Goal: Task Accomplishment & Management: Complete application form

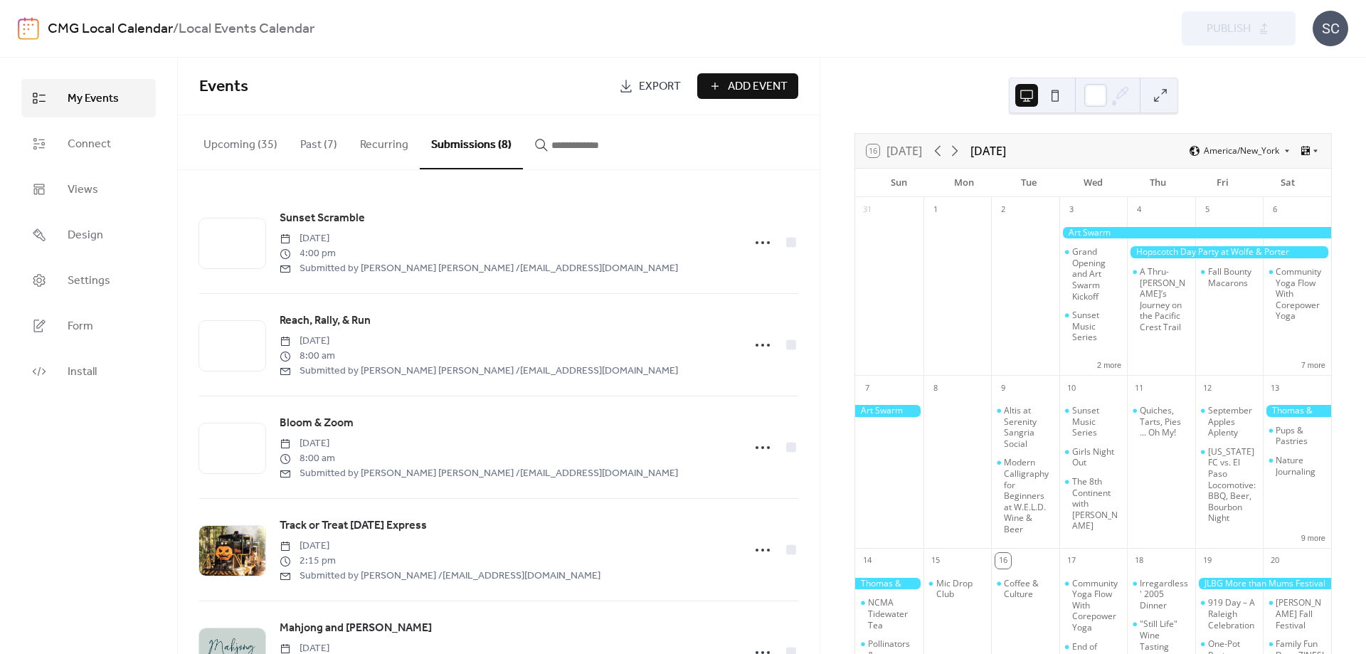
scroll to position [384, 0]
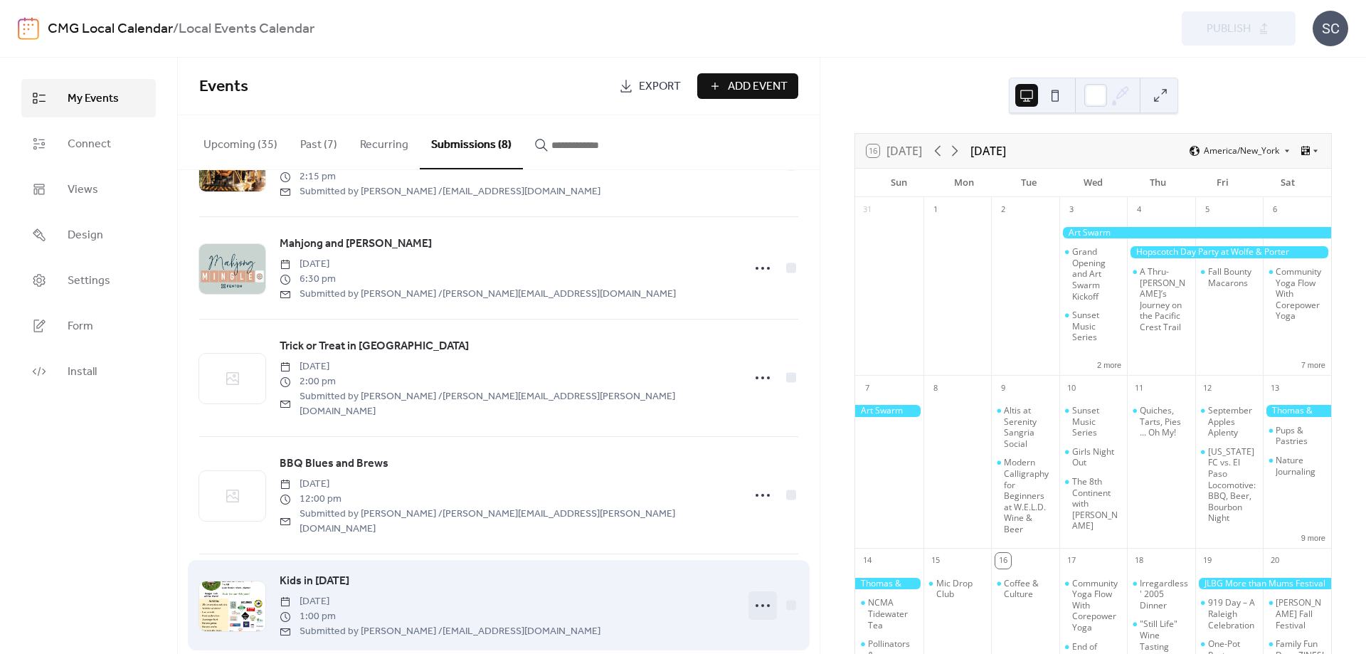
click at [754, 594] on icon at bounding box center [763, 605] width 23 height 23
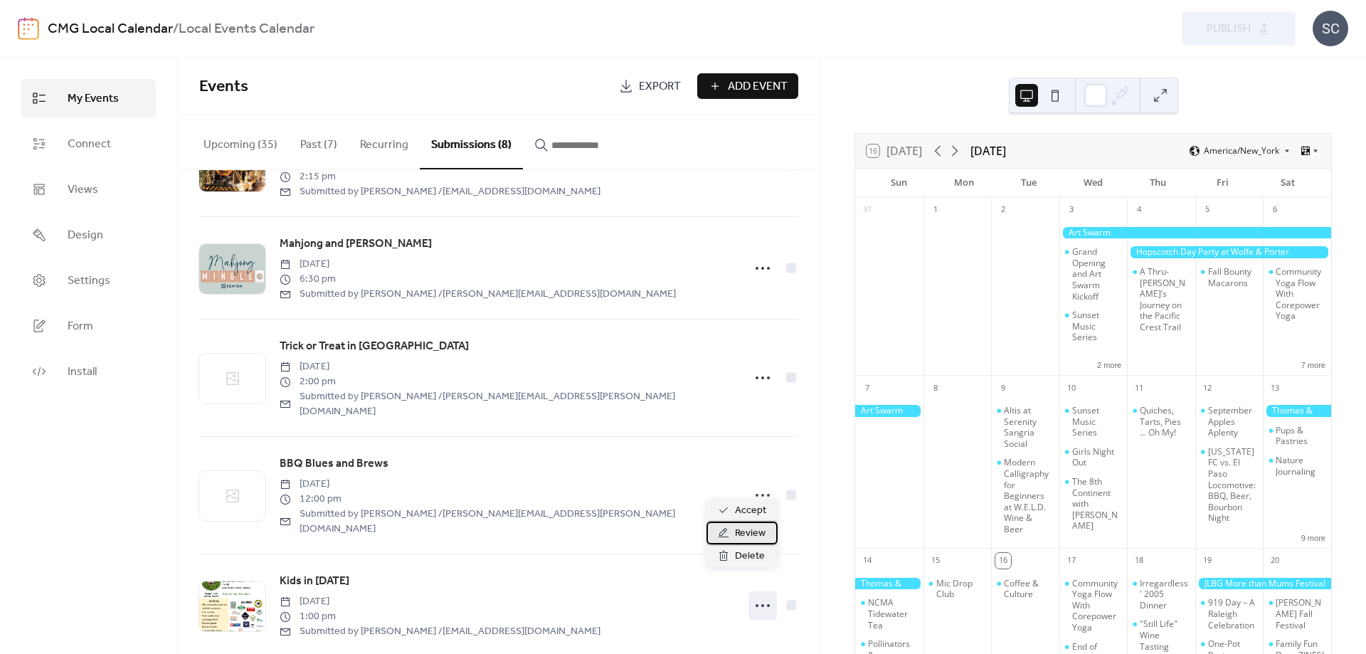
click at [749, 539] on span "Review" at bounding box center [750, 533] width 31 height 17
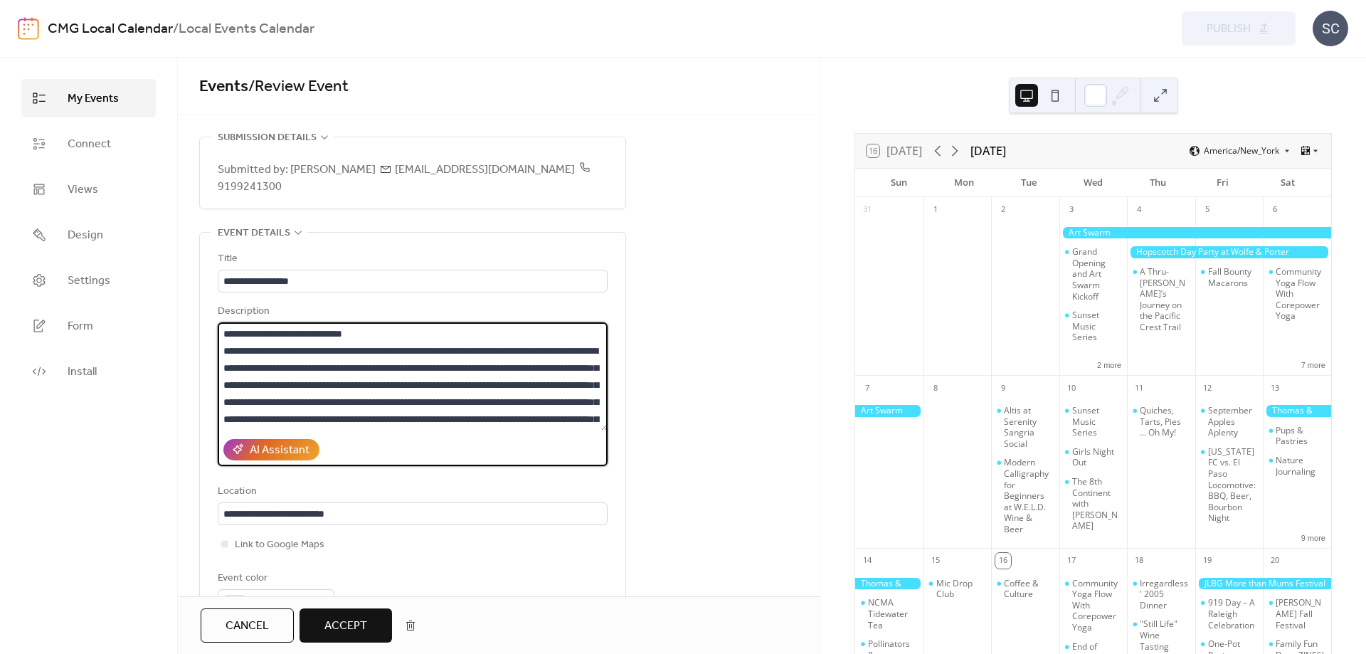
drag, startPoint x: 399, startPoint y: 308, endPoint x: 163, endPoint y: 306, distance: 236.3
click at [218, 322] on textarea at bounding box center [413, 376] width 390 height 108
click at [401, 327] on textarea at bounding box center [413, 376] width 390 height 108
click at [478, 405] on textarea at bounding box center [413, 376] width 390 height 108
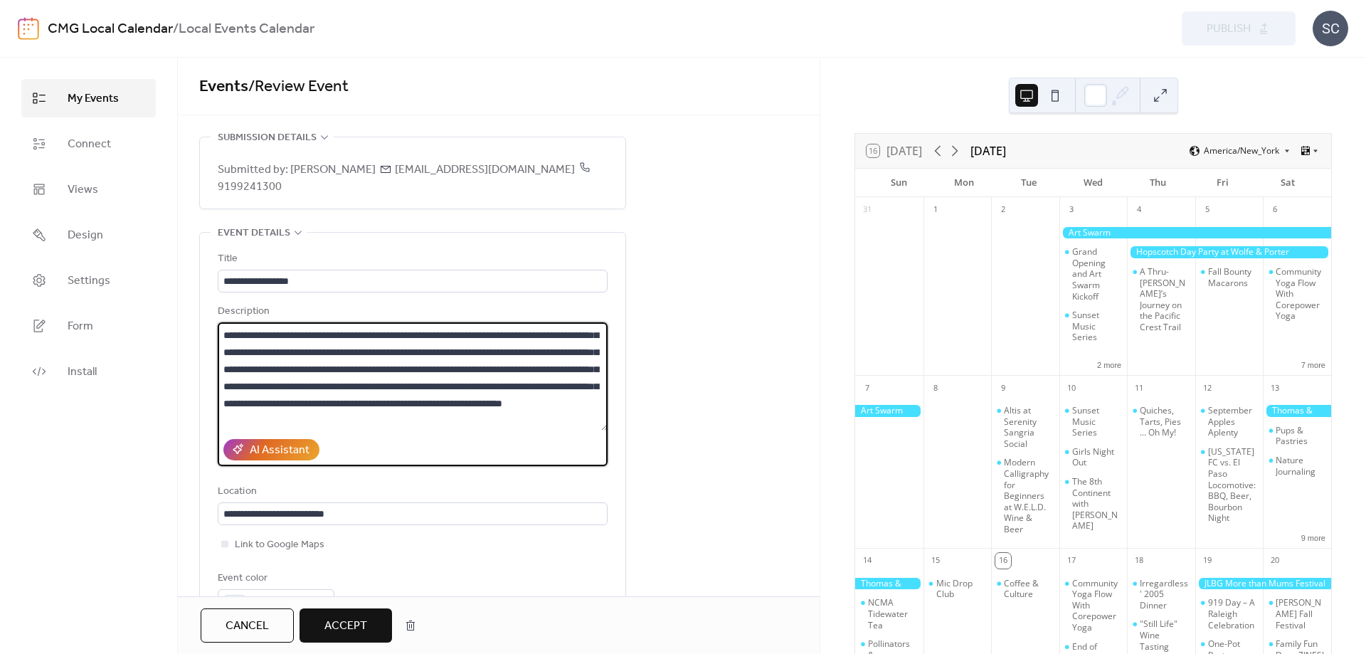
scroll to position [33, 0]
paste textarea "**********"
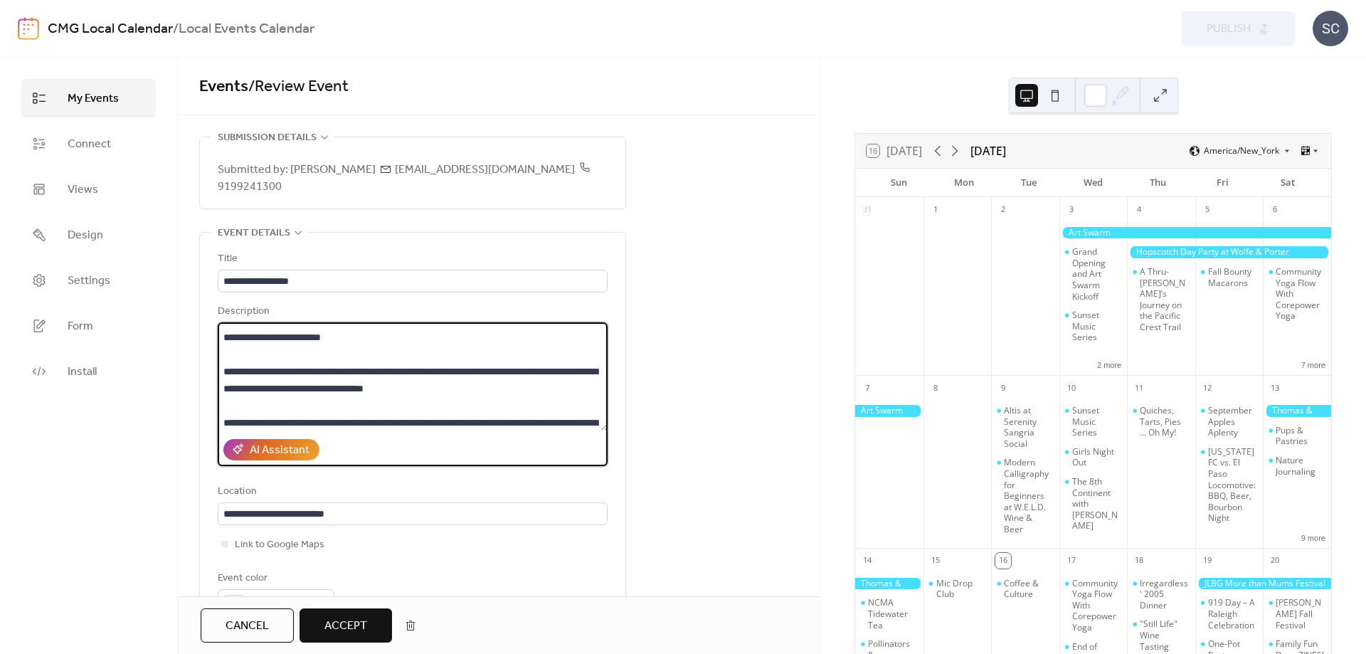
scroll to position [228, 0]
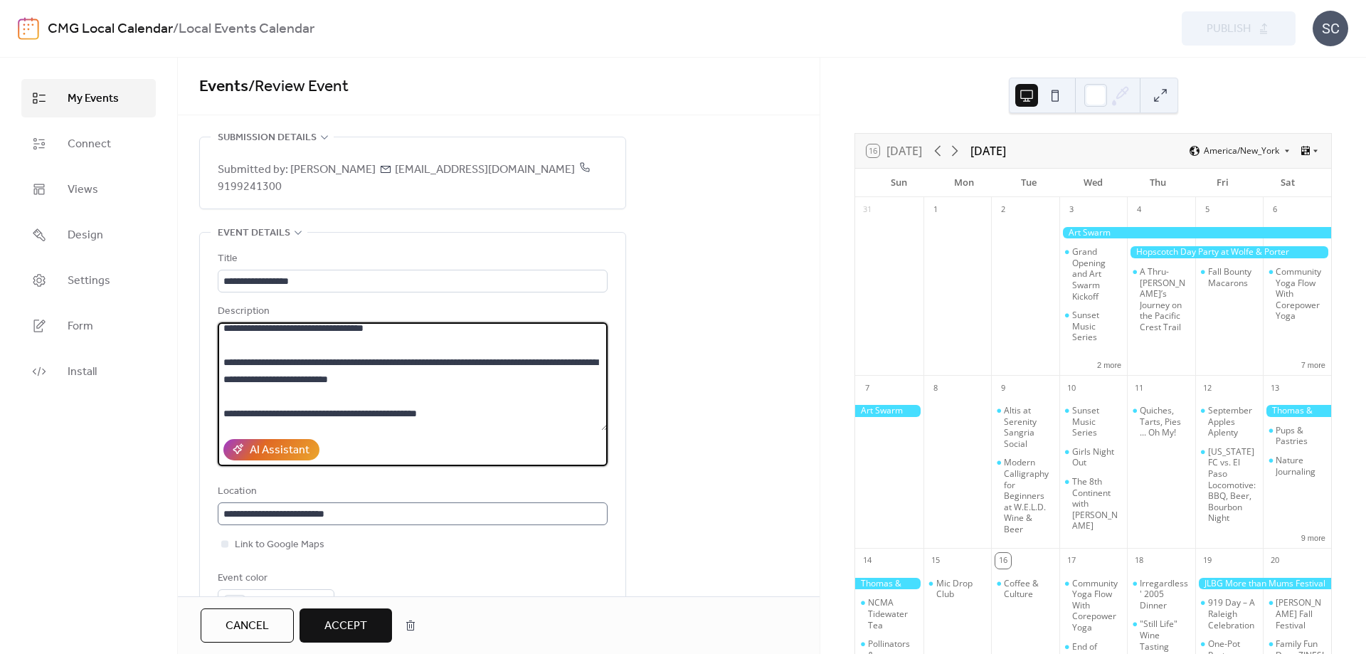
type textarea "**********"
drag, startPoint x: 299, startPoint y: 499, endPoint x: 527, endPoint y: 500, distance: 228.5
click at [527, 502] on input "**********" at bounding box center [413, 513] width 390 height 23
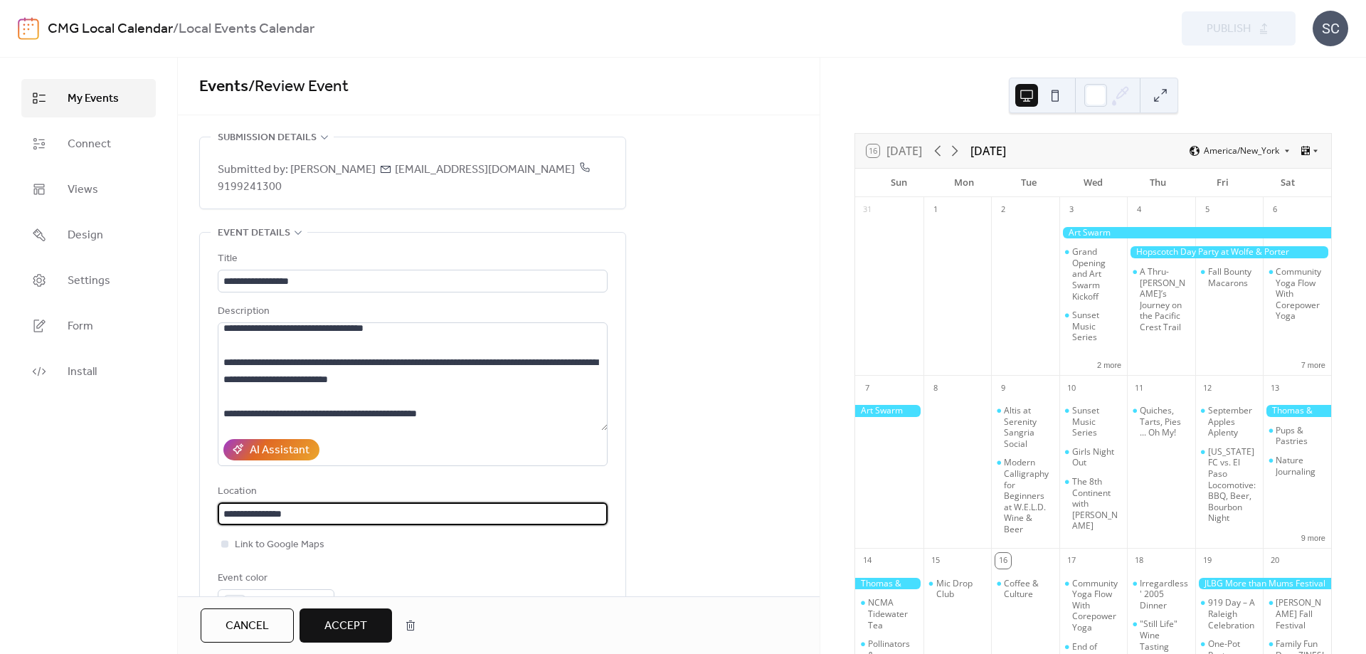
type input "**********"
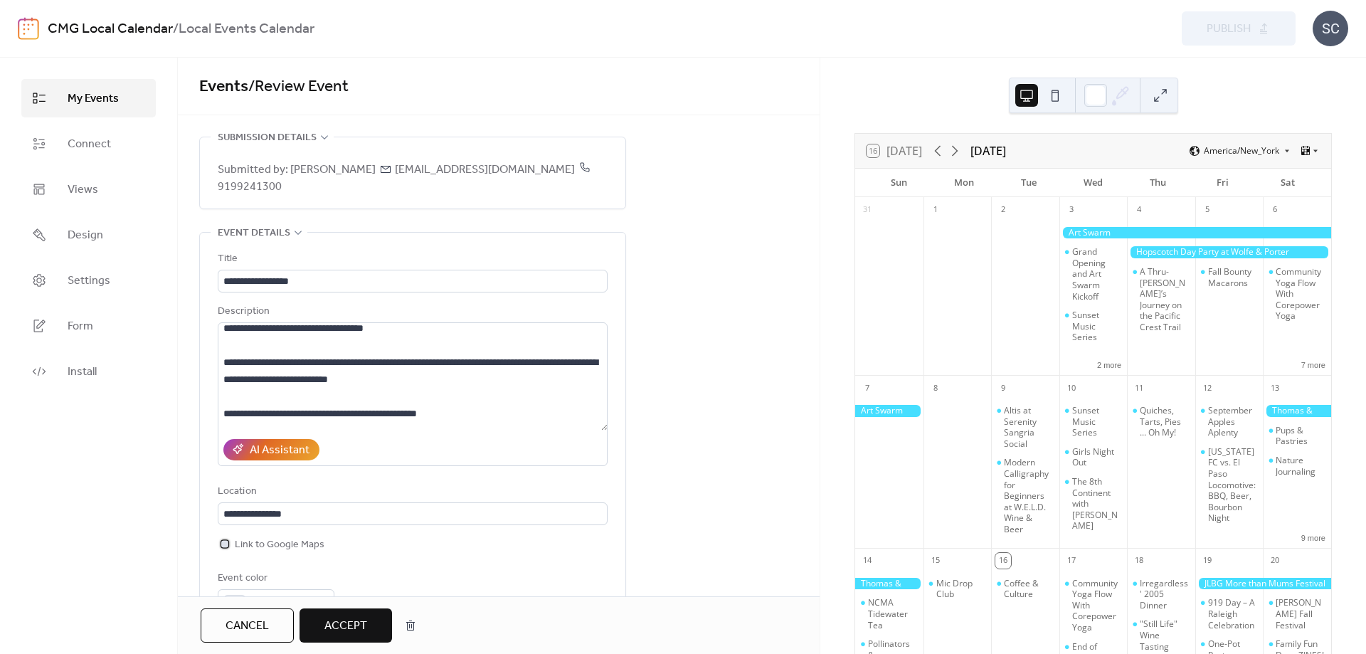
click at [231, 537] on div at bounding box center [225, 544] width 14 height 14
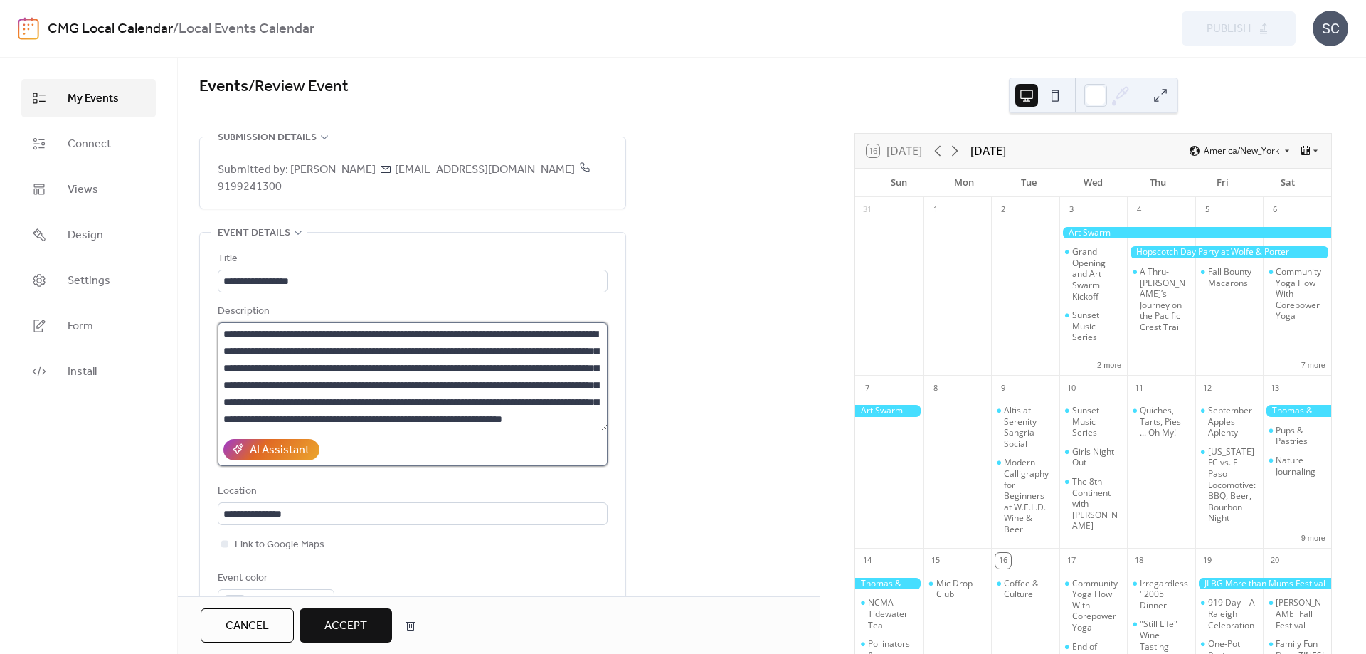
click at [437, 402] on textarea at bounding box center [413, 376] width 390 height 108
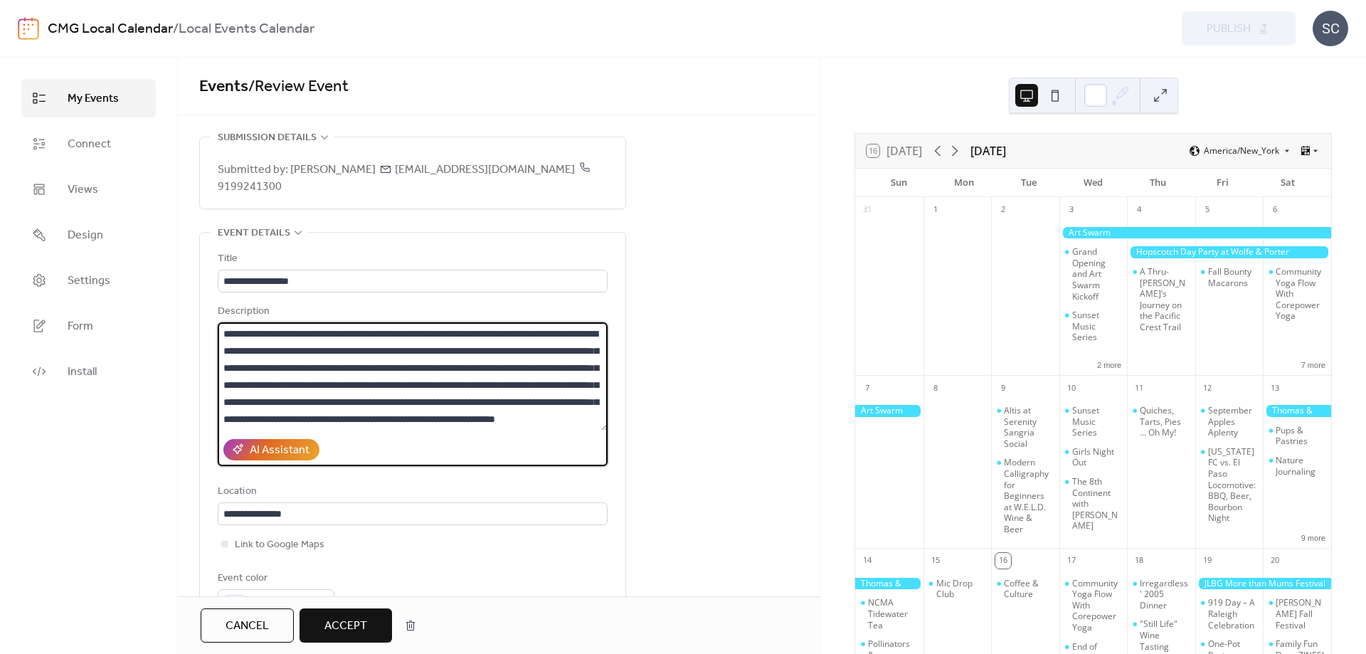
click at [473, 407] on textarea at bounding box center [413, 376] width 390 height 108
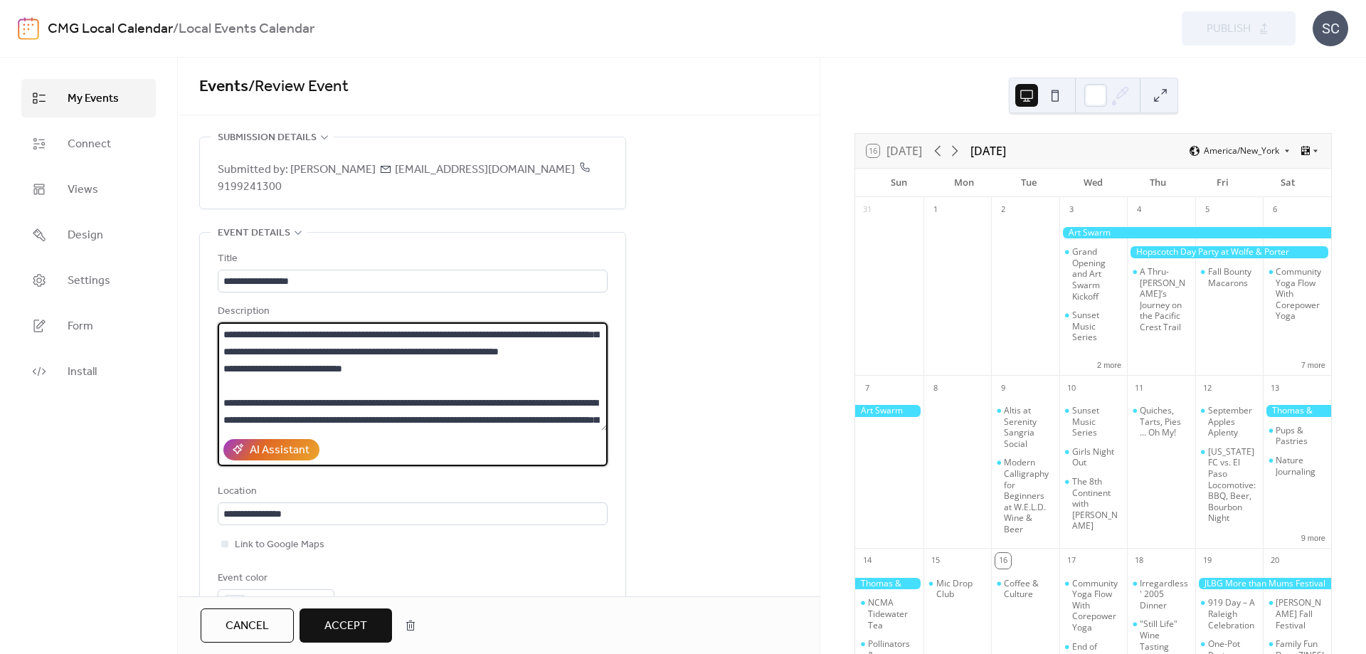
scroll to position [98, 0]
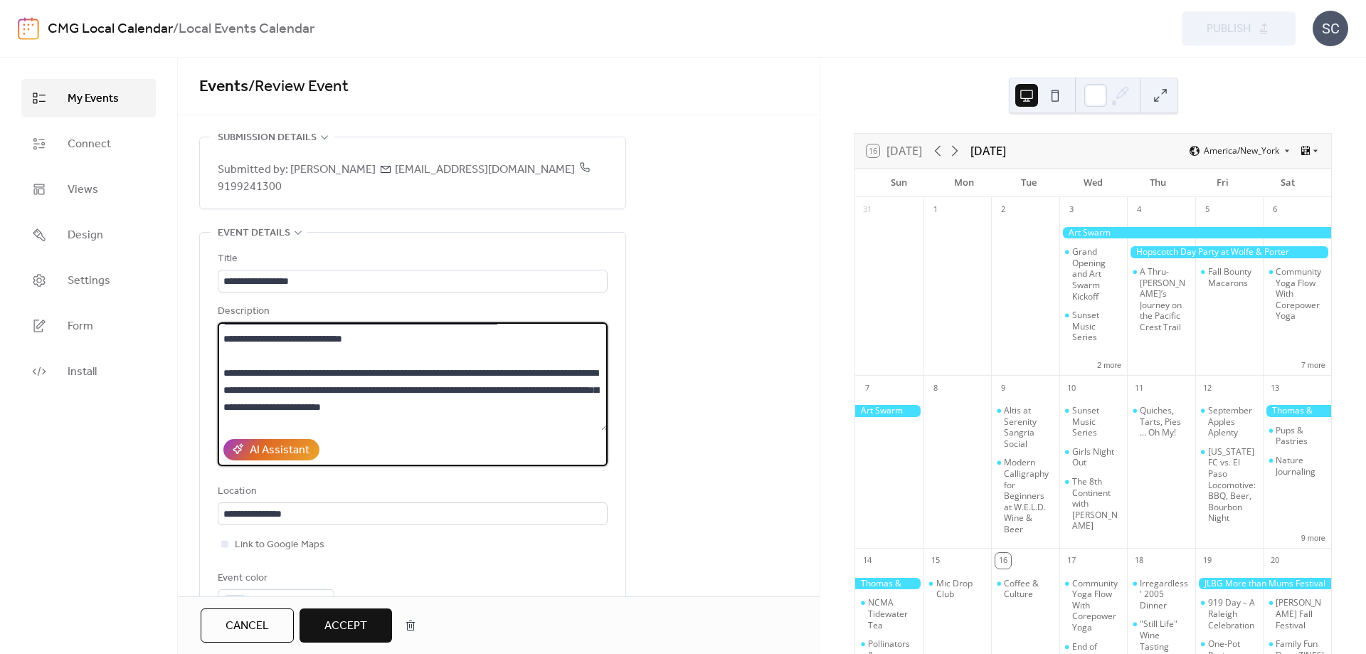
click at [475, 322] on textarea at bounding box center [413, 376] width 390 height 108
drag, startPoint x: 443, startPoint y: 334, endPoint x: 29, endPoint y: 349, distance: 413.8
click at [218, 349] on textarea at bounding box center [413, 376] width 390 height 108
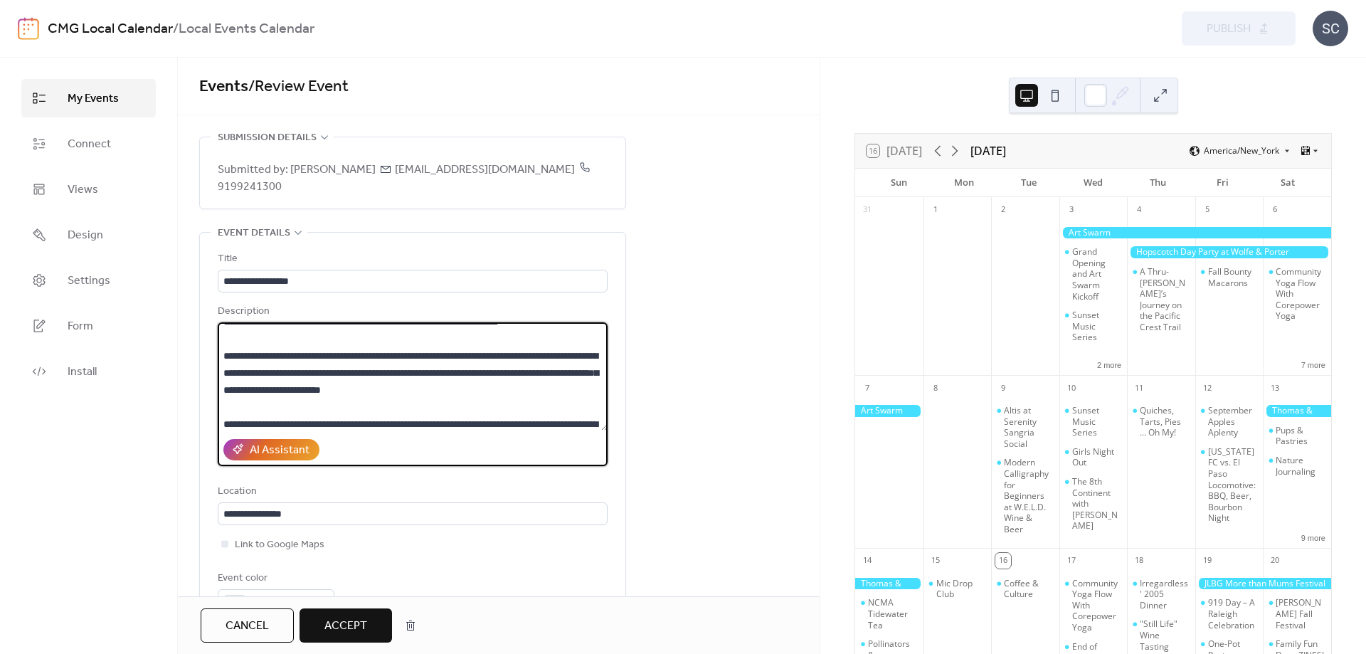
click at [489, 396] on textarea at bounding box center [413, 376] width 390 height 108
drag, startPoint x: 301, startPoint y: 371, endPoint x: 307, endPoint y: 376, distance: 7.6
click at [303, 374] on textarea at bounding box center [413, 376] width 390 height 108
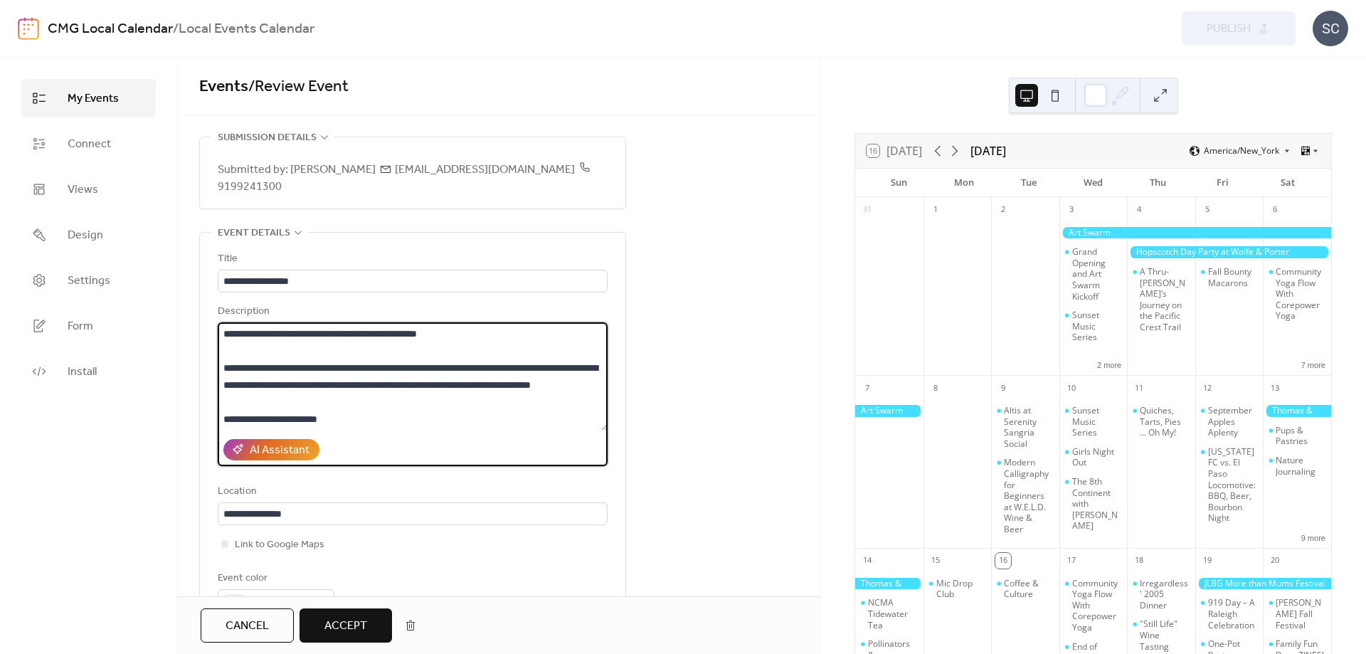
scroll to position [342, 0]
drag, startPoint x: 223, startPoint y: 374, endPoint x: 390, endPoint y: 404, distance: 169.3
click at [390, 404] on textarea at bounding box center [413, 376] width 390 height 108
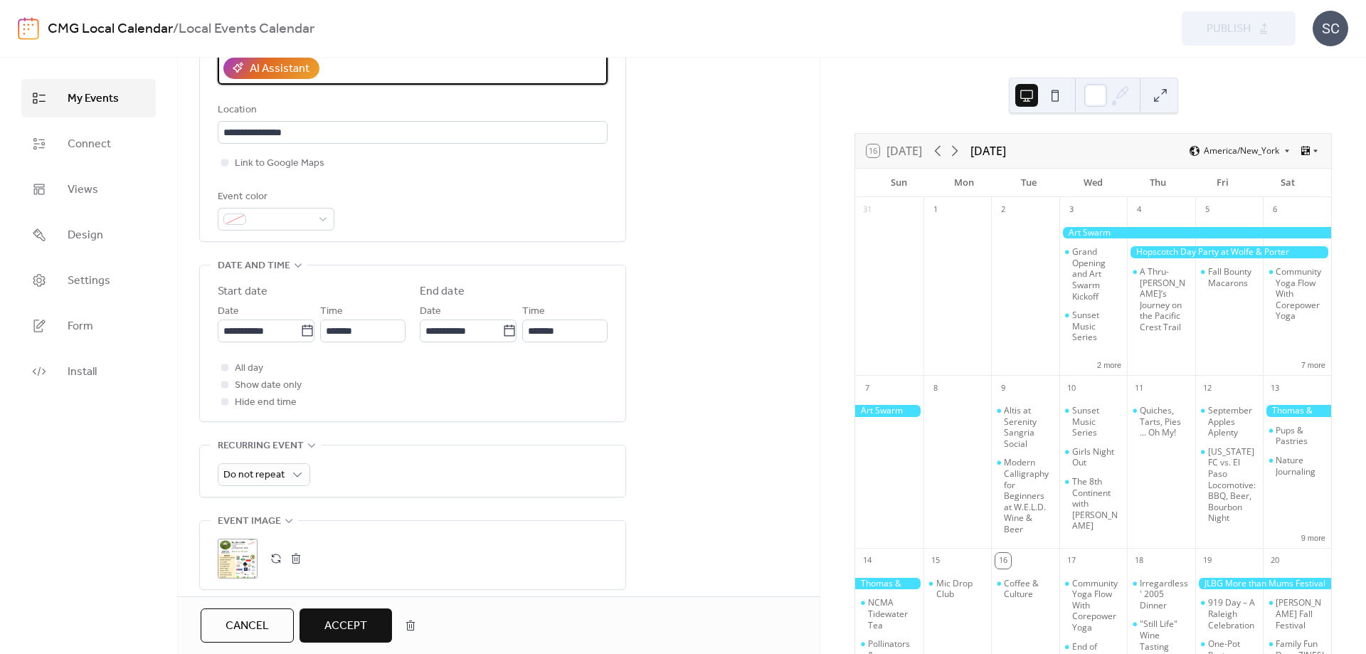
scroll to position [500, 0]
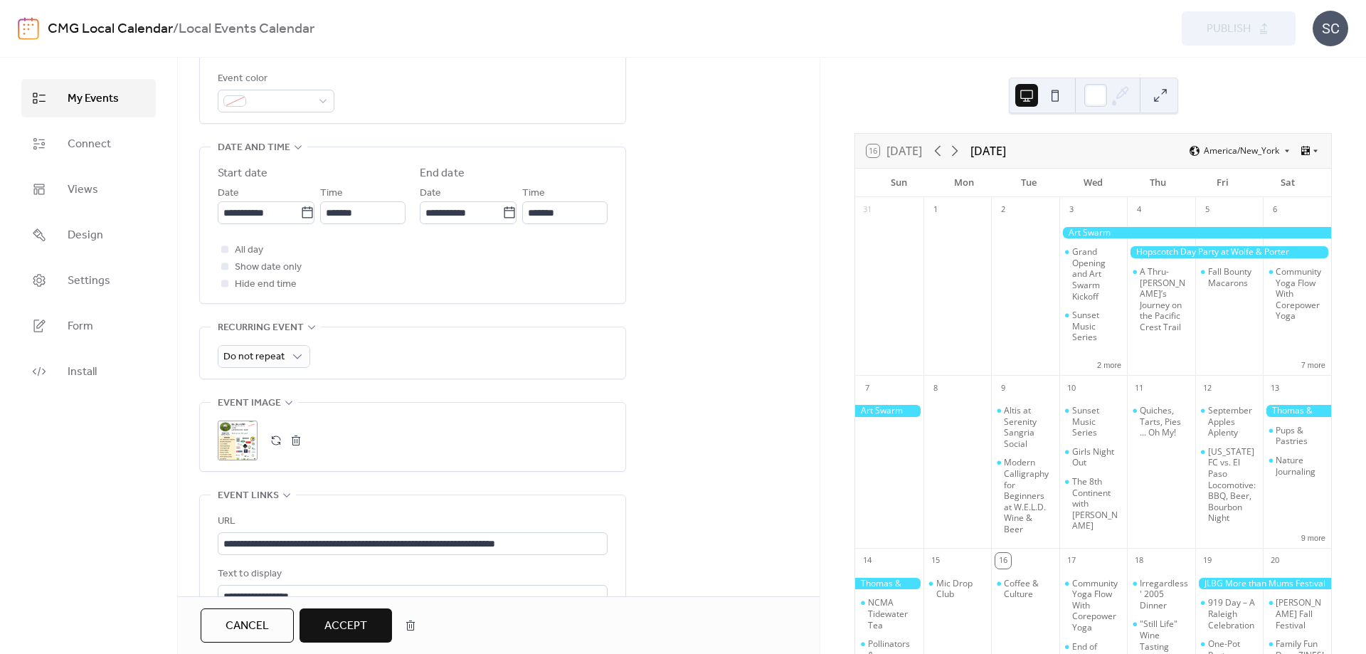
type textarea "**********"
drag, startPoint x: 334, startPoint y: 631, endPoint x: 358, endPoint y: 631, distance: 23.5
click at [334, 631] on span "Accept" at bounding box center [346, 626] width 43 height 17
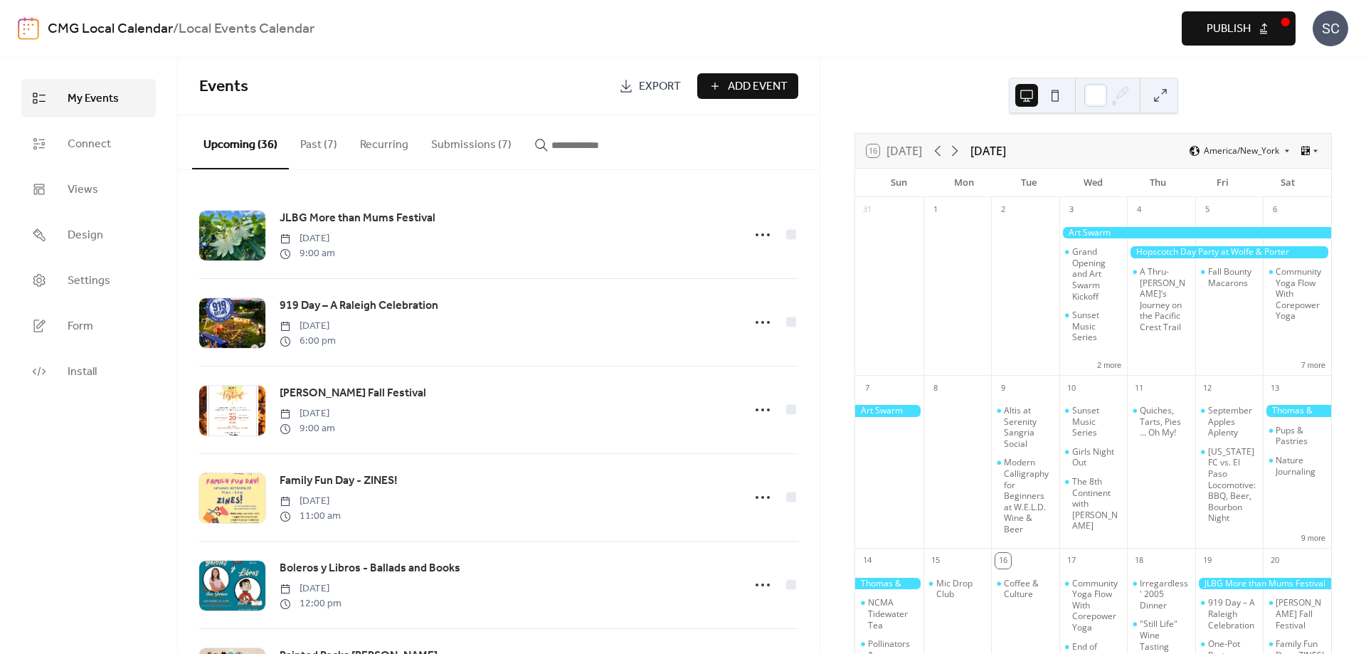
click at [1251, 19] on button "Publish" at bounding box center [1239, 28] width 114 height 34
click at [467, 144] on button "Submissions (7)" at bounding box center [471, 141] width 103 height 53
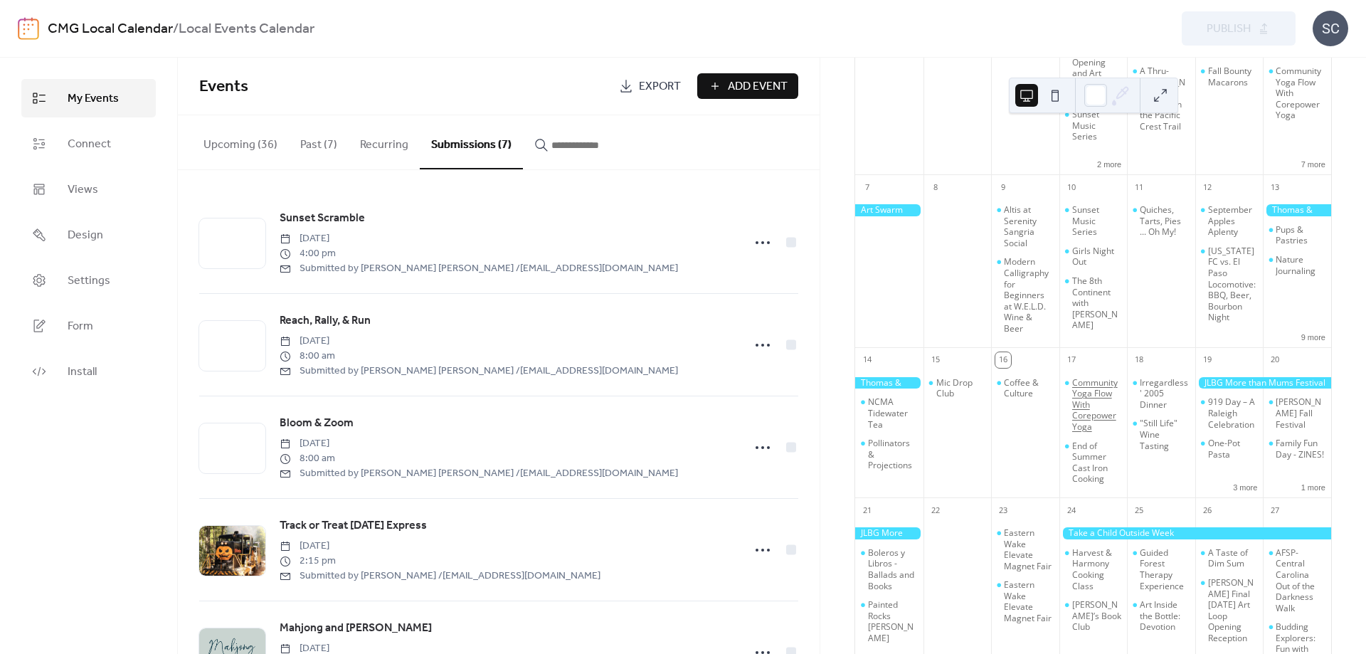
scroll to position [235, 0]
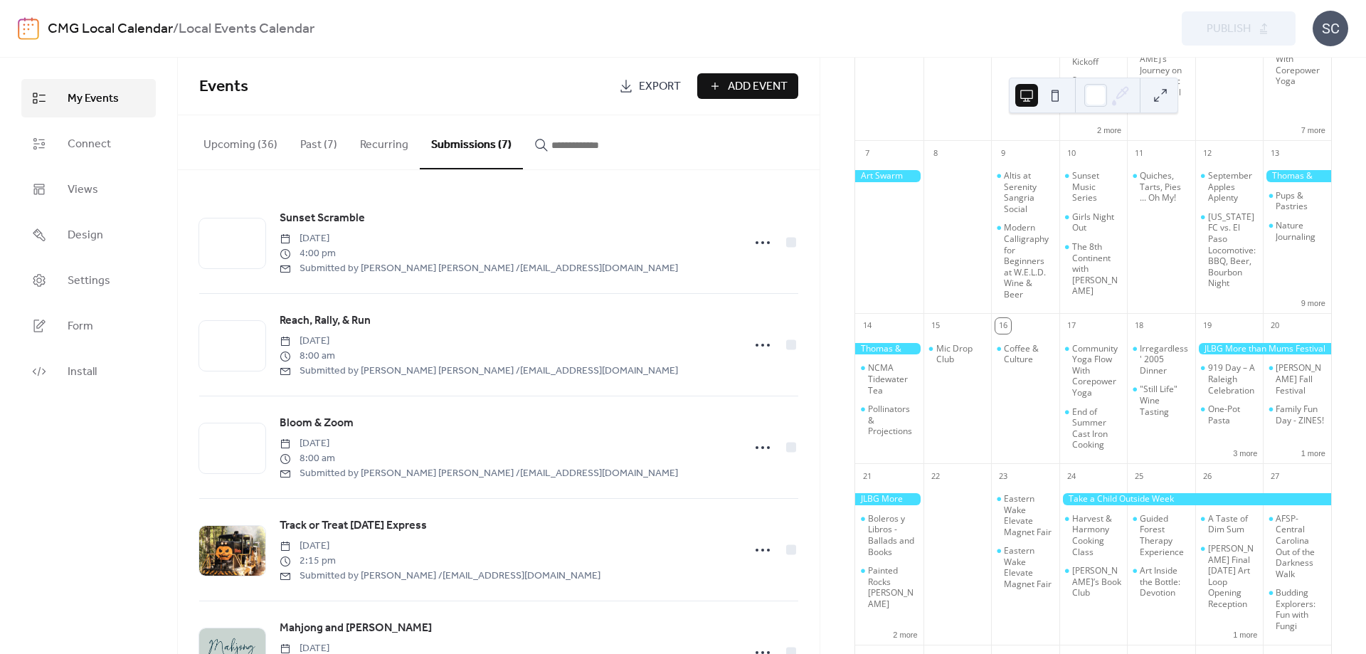
click at [463, 142] on button "Submissions (7)" at bounding box center [471, 142] width 103 height 54
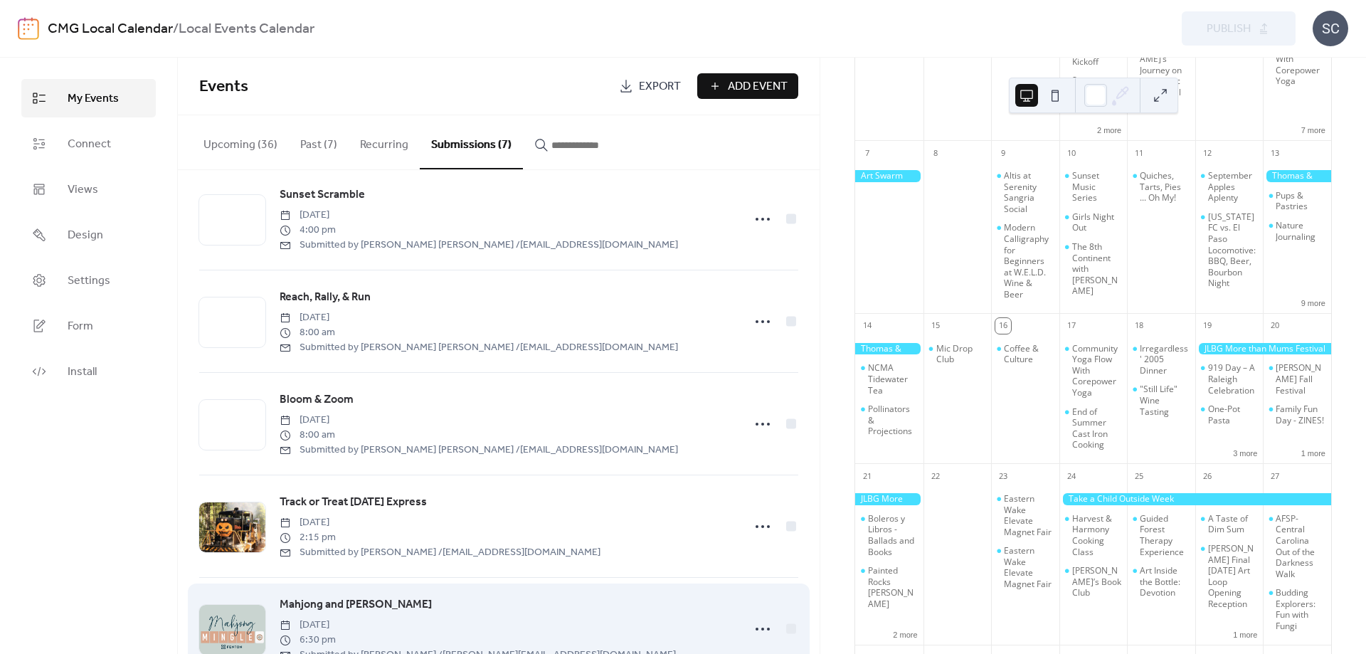
scroll to position [4, 0]
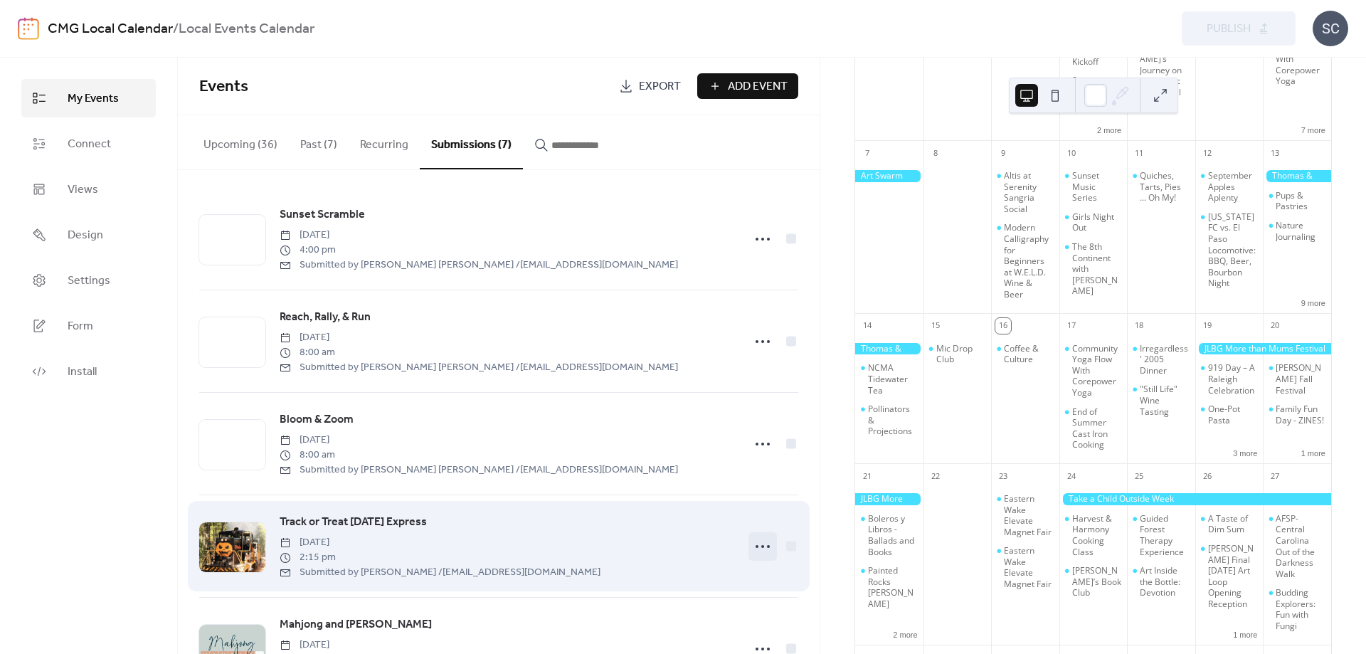
click at [754, 549] on icon at bounding box center [763, 546] width 23 height 23
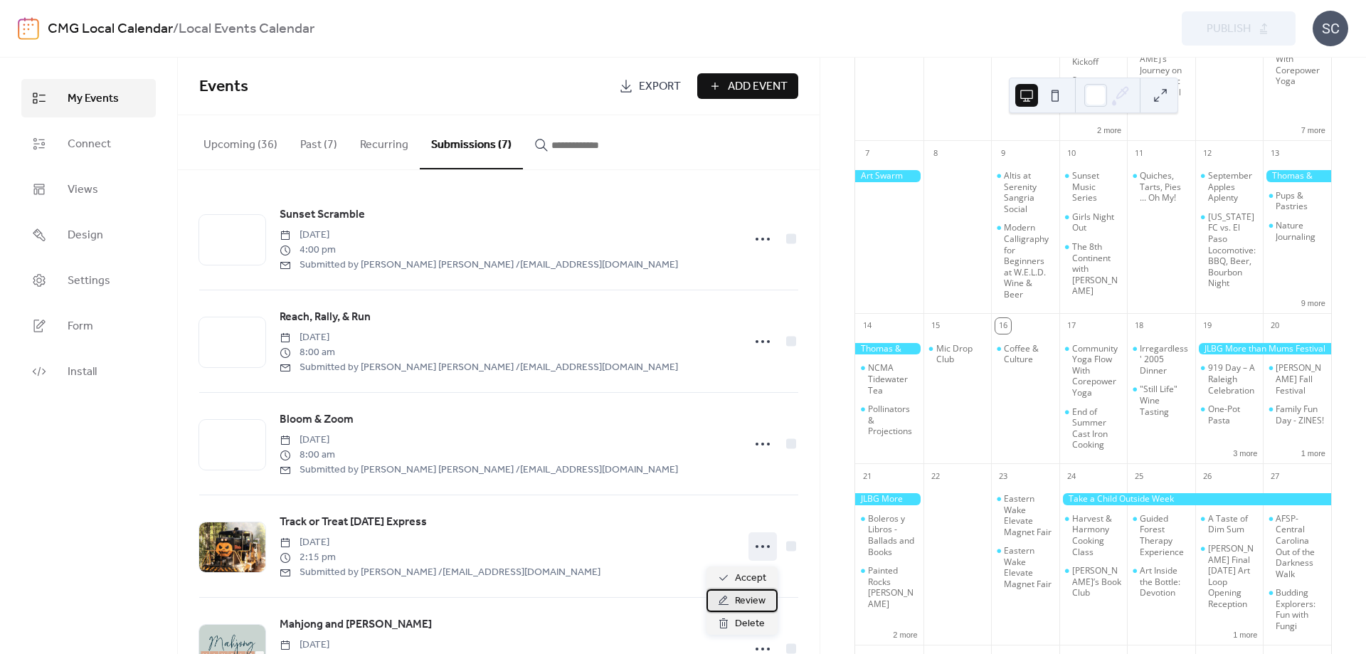
click at [734, 607] on div "Review" at bounding box center [742, 600] width 71 height 23
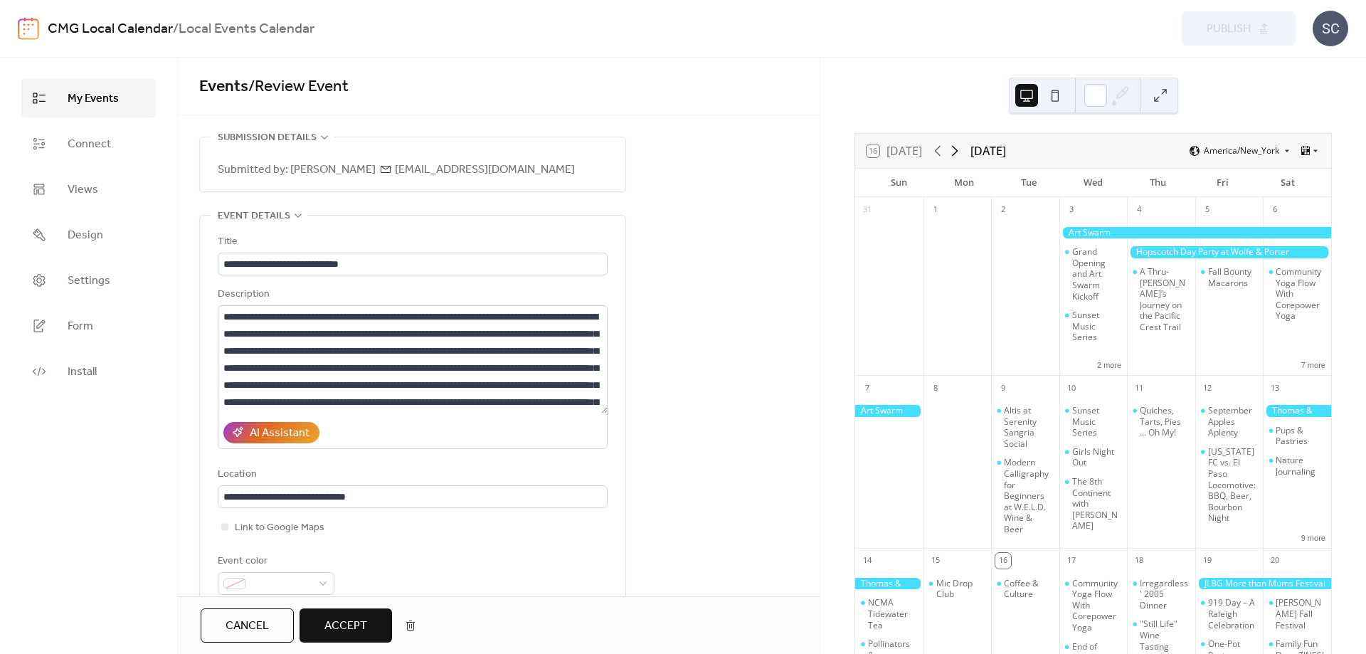
click at [960, 153] on icon at bounding box center [955, 150] width 17 height 17
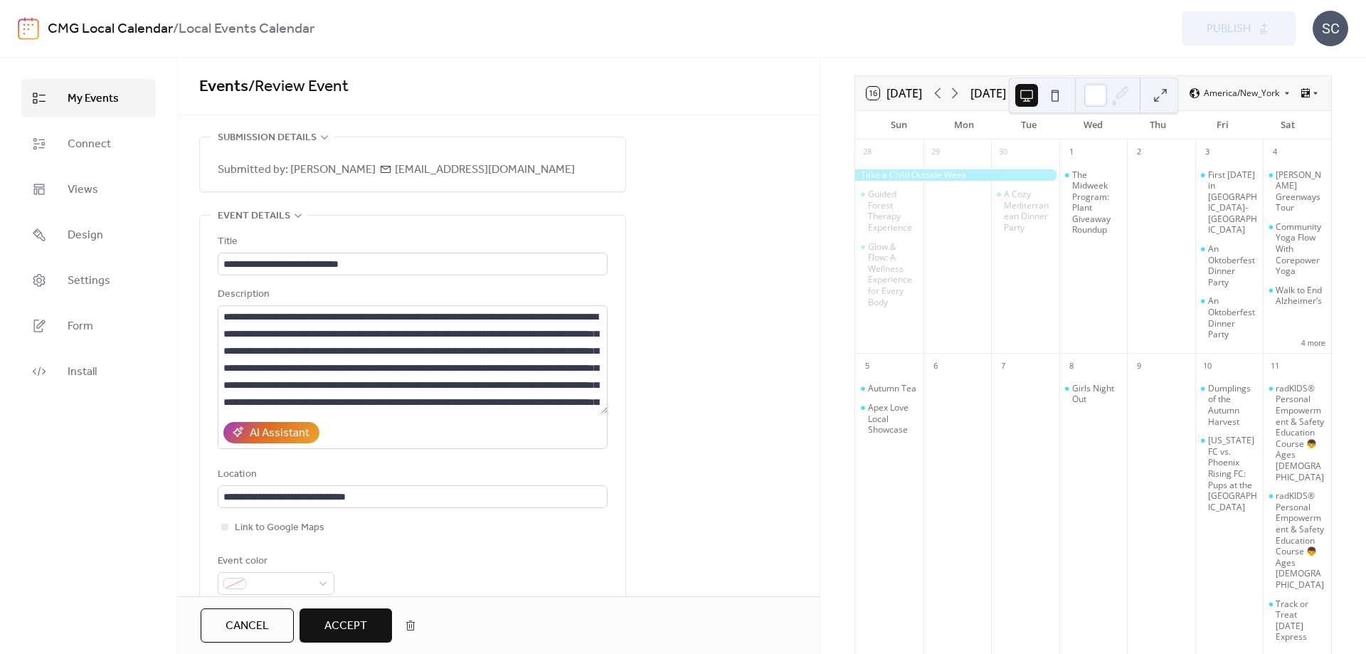
scroll to position [85, 0]
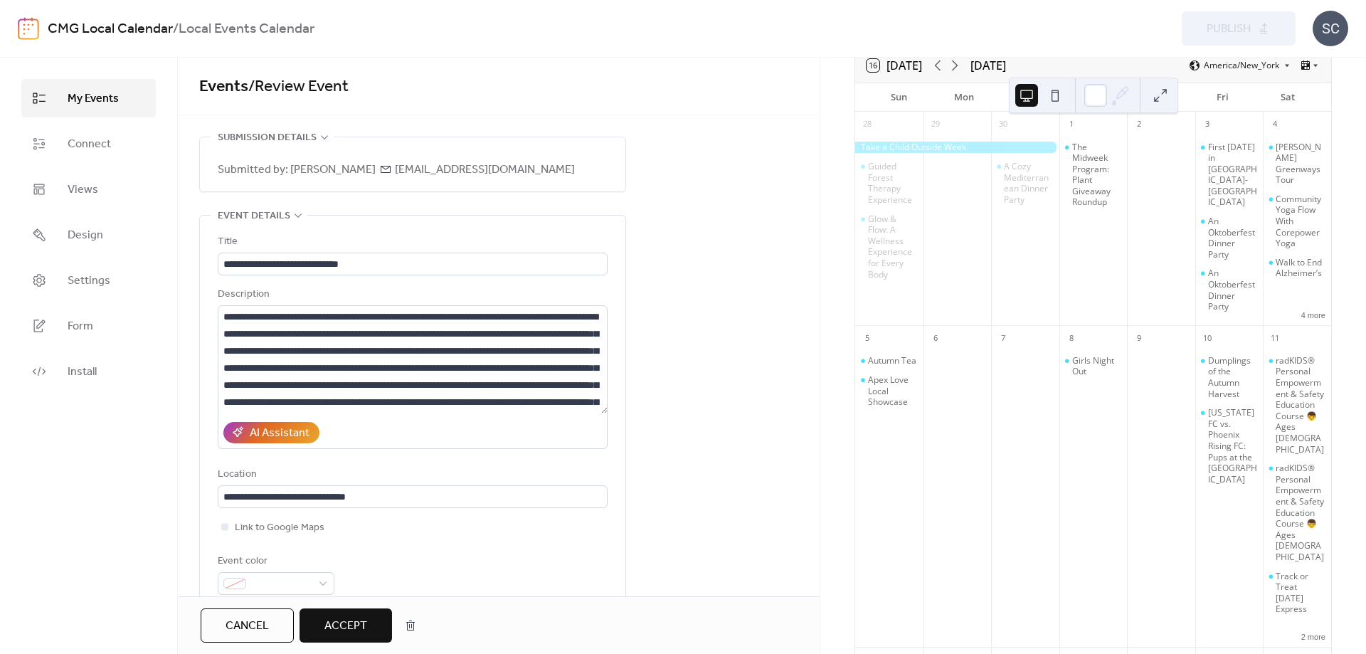
click at [96, 100] on span "My Events" at bounding box center [93, 98] width 51 height 17
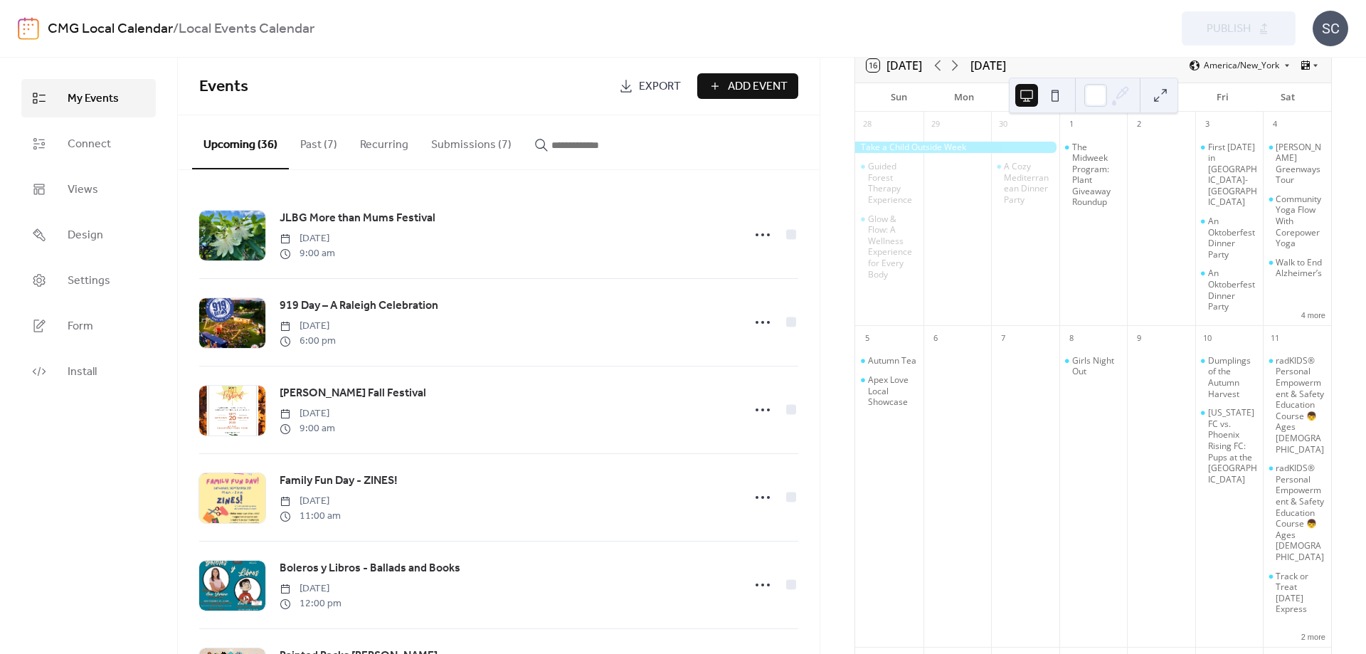
click at [459, 158] on button "Submissions (7)" at bounding box center [471, 141] width 103 height 53
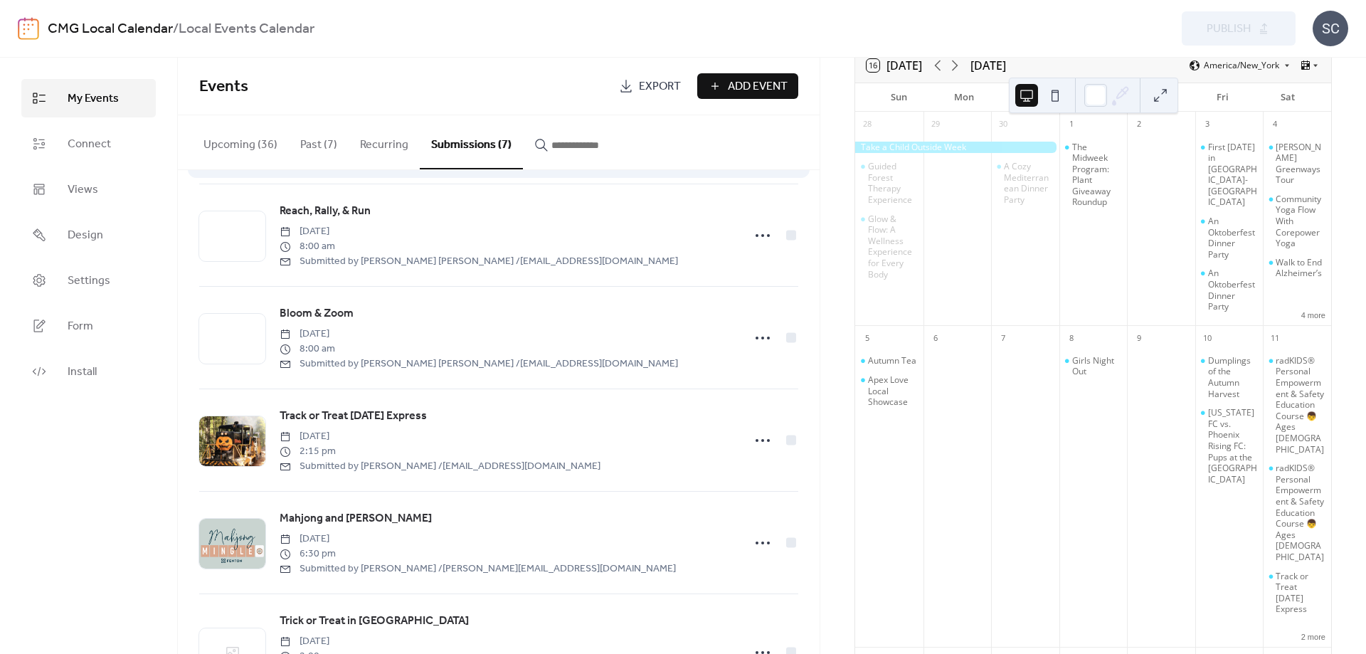
scroll to position [111, 0]
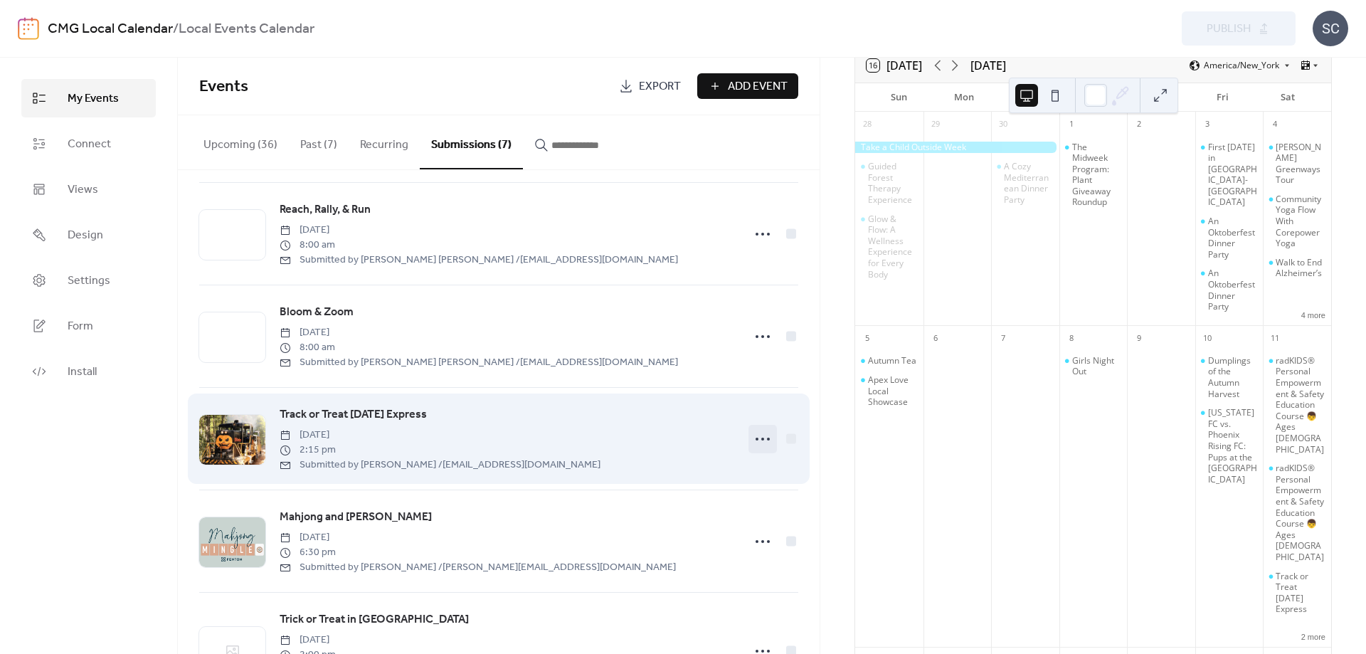
click at [759, 443] on icon at bounding box center [763, 439] width 23 height 23
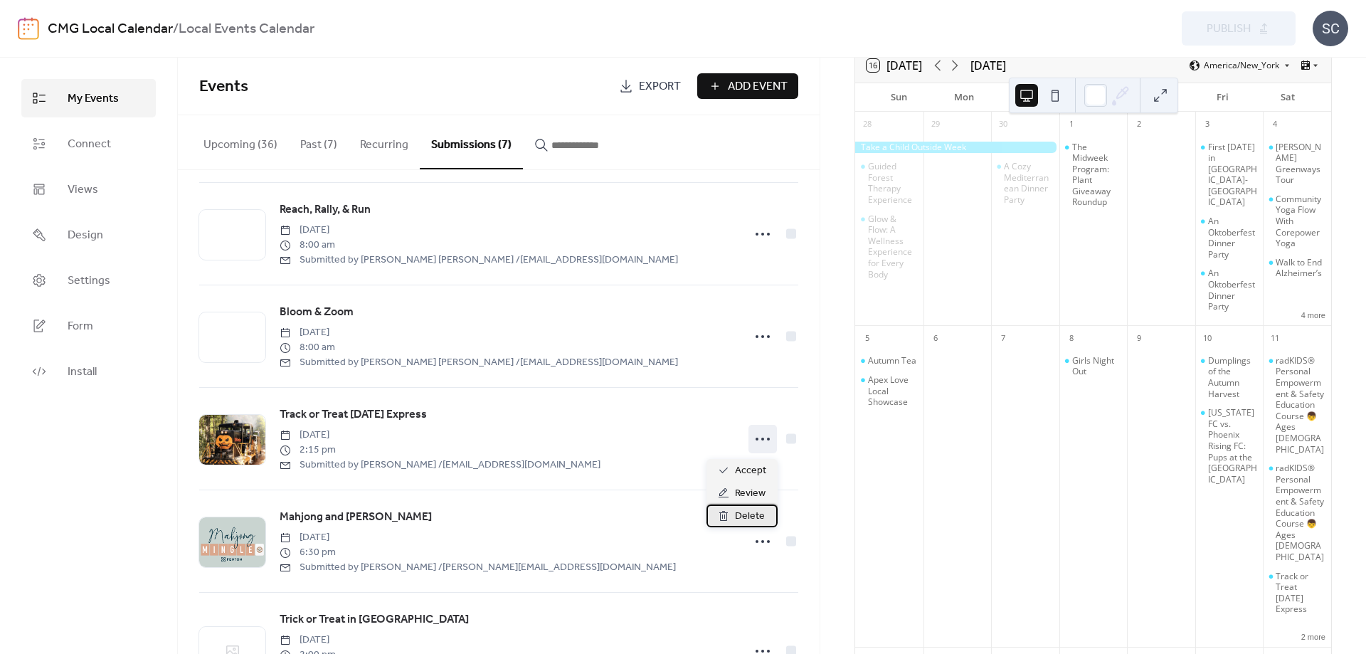
click at [727, 516] on icon at bounding box center [724, 516] width 9 height 10
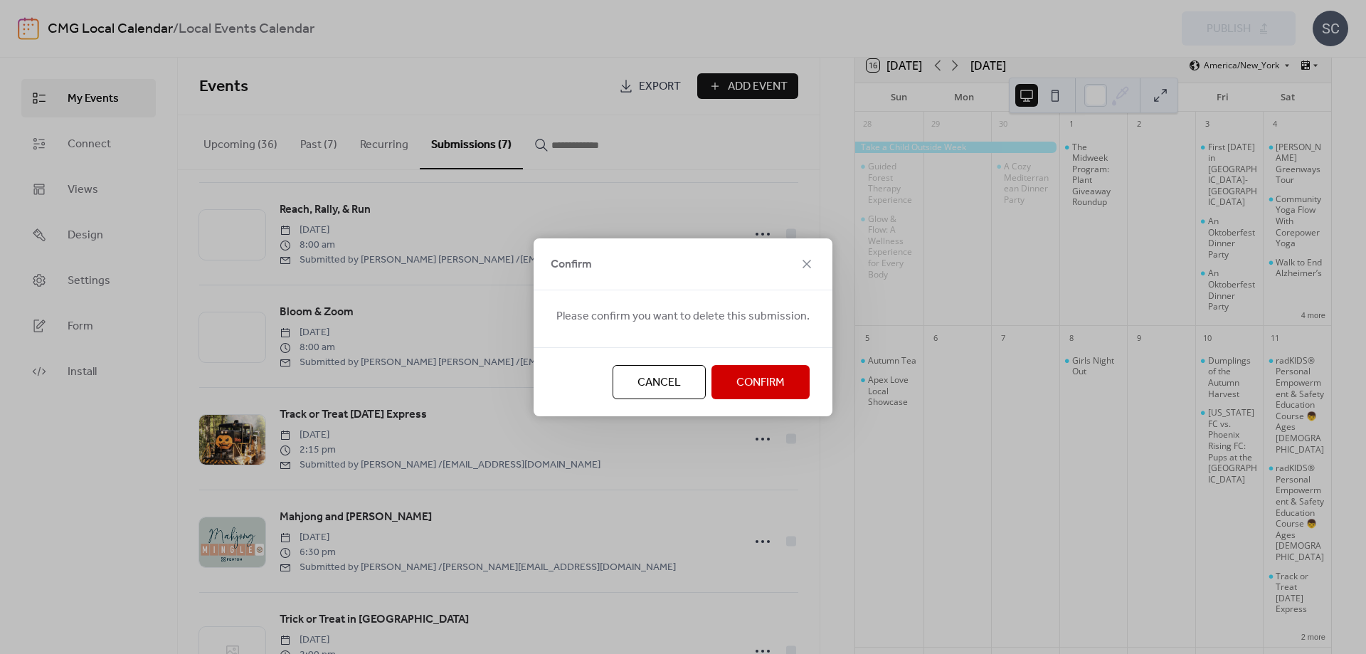
click at [721, 382] on button "Confirm" at bounding box center [761, 382] width 98 height 34
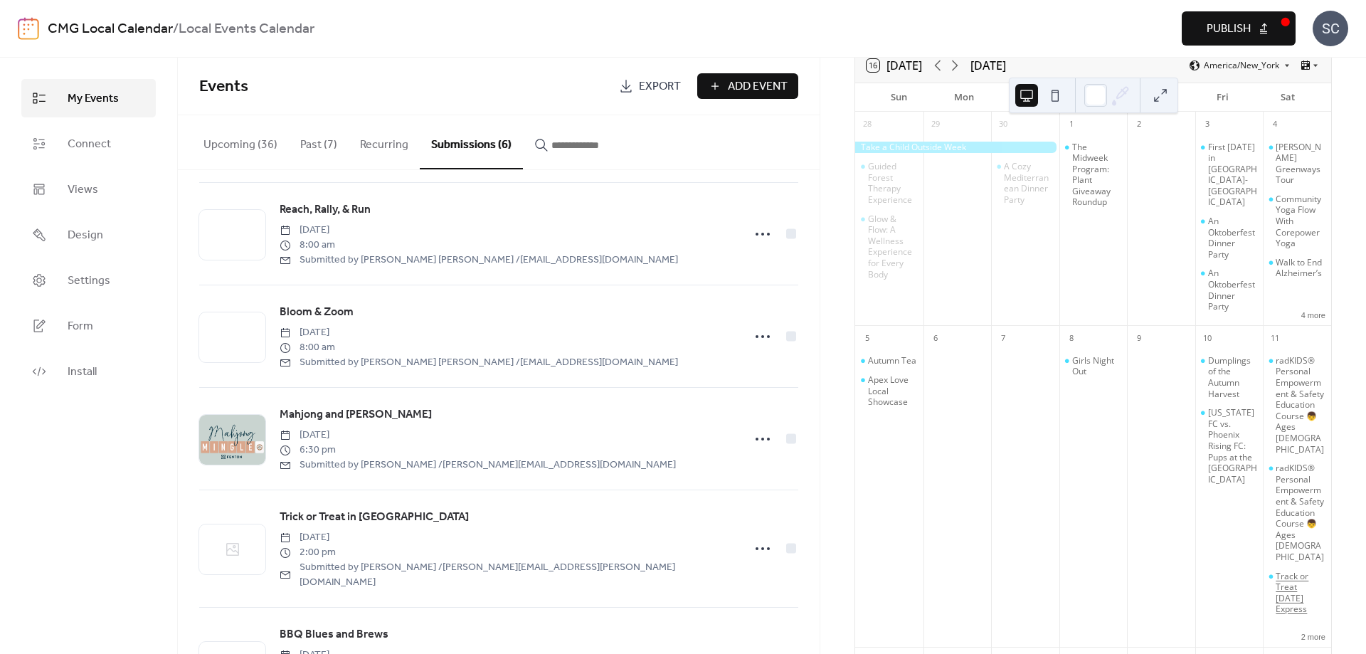
click at [1280, 574] on div "Track or Treat [DATE] Express" at bounding box center [1301, 593] width 50 height 44
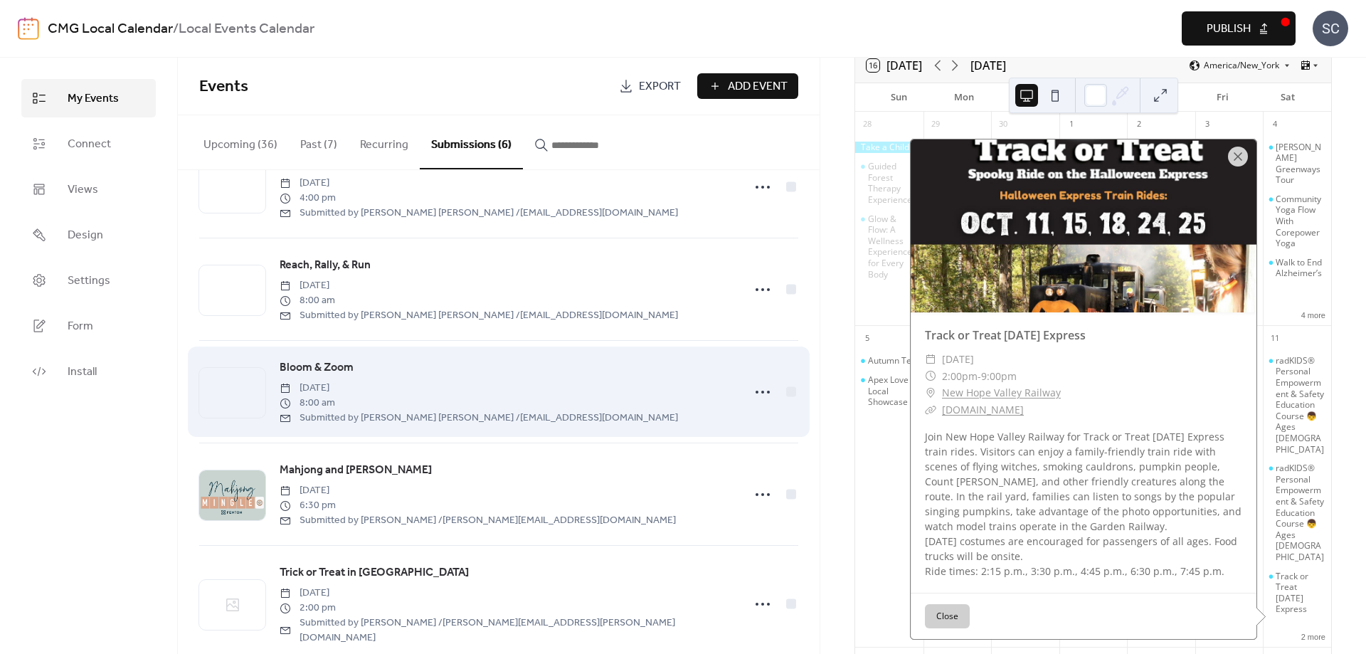
scroll to position [0, 0]
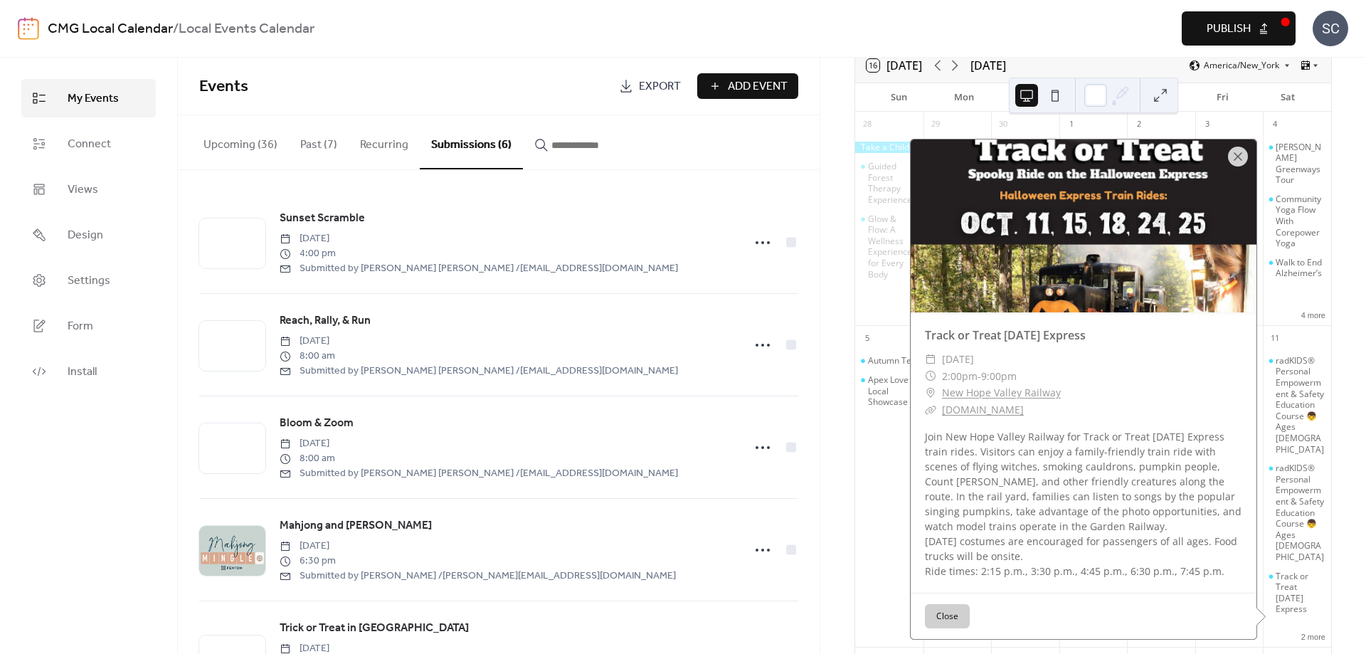
click at [496, 149] on button "Submissions (6)" at bounding box center [471, 142] width 103 height 54
